Goal: Complete application form

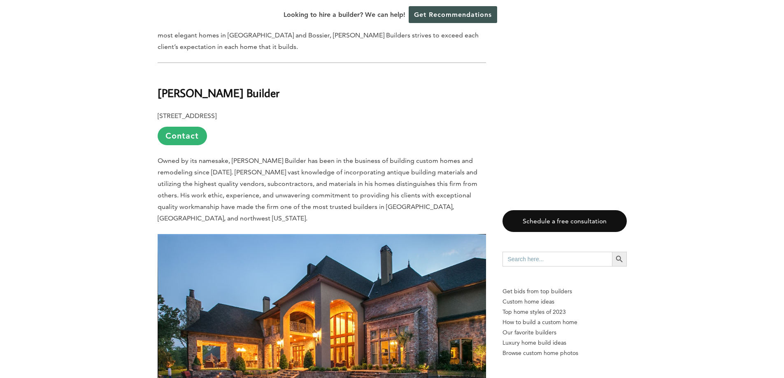
scroll to position [1811, 0]
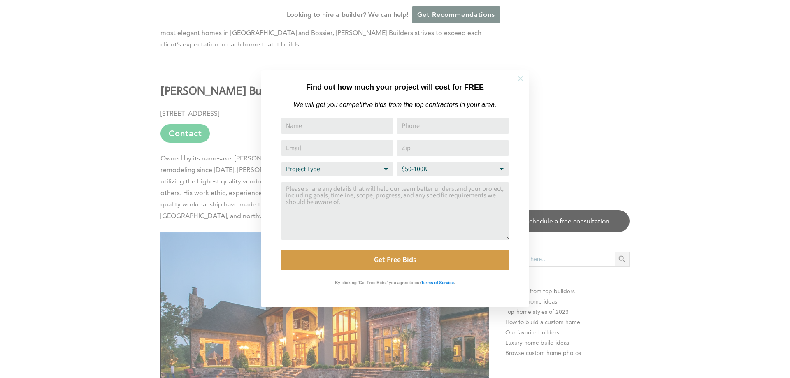
click at [528, 79] on button at bounding box center [520, 78] width 29 height 29
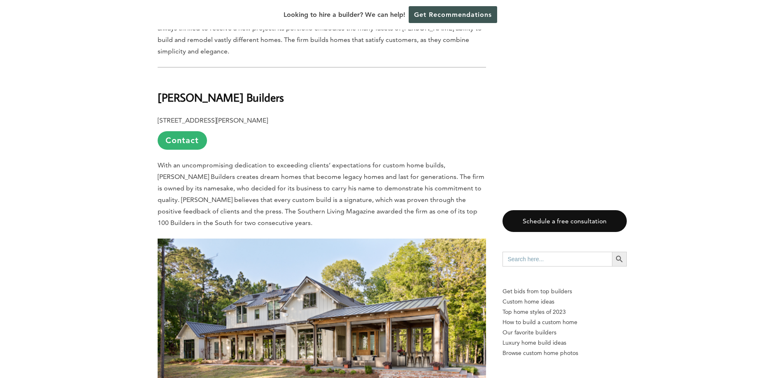
scroll to position [2264, 0]
click at [190, 132] on link "Contact" at bounding box center [182, 141] width 49 height 19
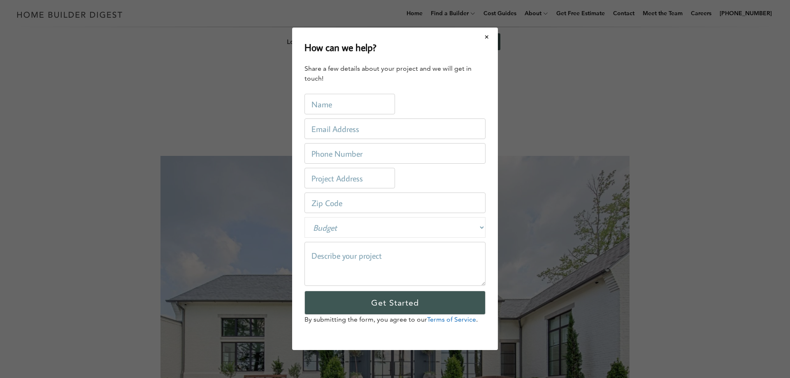
click at [366, 105] on input "text" at bounding box center [350, 104] width 91 height 21
type input "JIM HOLLIS"
type input "jimhollischem@gmail.com"
type input "4173420829"
type input "11926 Farm Road 1052"
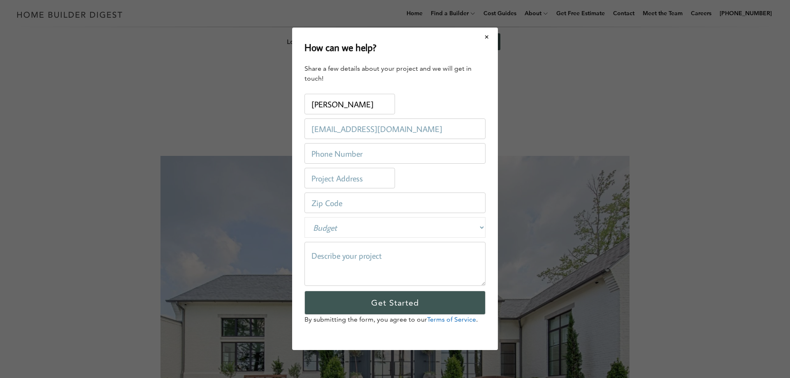
type input "65734"
click at [482, 226] on select "Budget Less than $100,000 $100,000-$250,000 $250,000-$500,000 $500,000-$1 Milli…" at bounding box center [395, 228] width 181 height 21
select select "500000-1000000"
click at [305, 218] on select "Budget Less than $100,000 $100,000-$250,000 $250,000-$500,000 $500,000-$1 Milli…" at bounding box center [395, 228] width 181 height 21
click at [313, 250] on textarea at bounding box center [395, 264] width 181 height 44
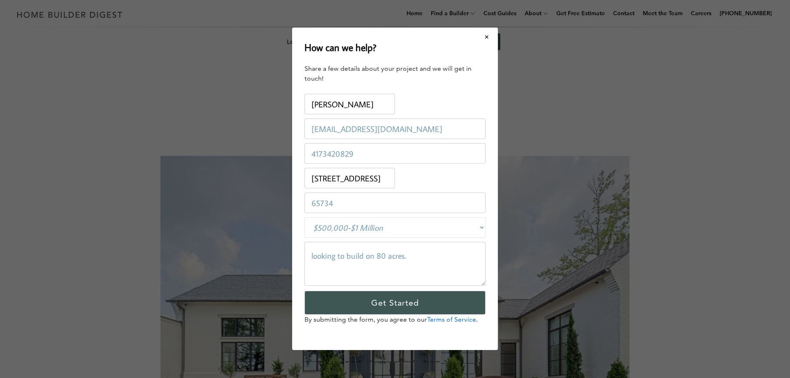
click at [313, 256] on textarea "looking to build on 80 acres." at bounding box center [395, 264] width 181 height 44
click at [428, 258] on textarea "Looking to build on 80 acres." at bounding box center [395, 264] width 181 height 44
click at [314, 268] on textarea "Looking to build on 80 acres. 3000-4000sqft. taste" at bounding box center [395, 264] width 181 height 44
click at [337, 268] on textarea "Looking to build on 80 acres. 3000-4000sqft. Taste" at bounding box center [395, 264] width 181 height 44
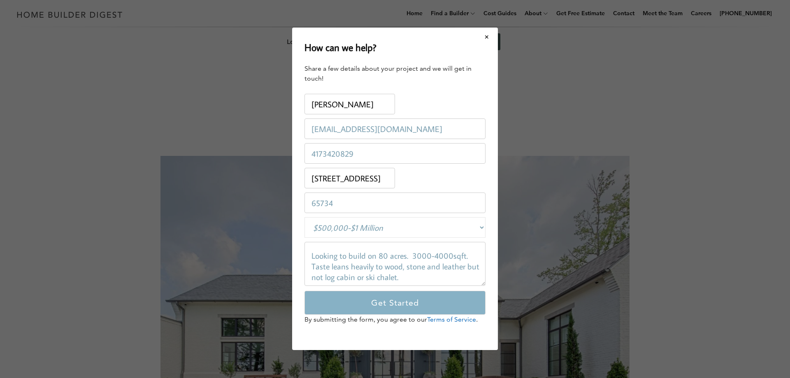
type textarea "Looking to build on 80 acres. 3000-4000sqft. Taste leans heavily to wood, stone…"
click at [395, 303] on input "Get Started" at bounding box center [395, 303] width 181 height 24
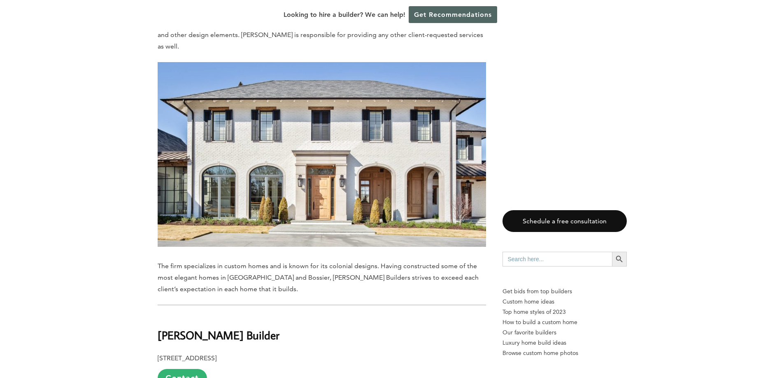
scroll to position [1440, 0]
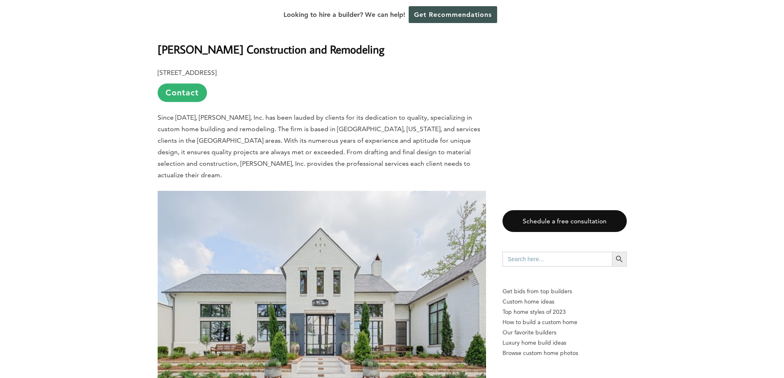
scroll to position [2634, 0]
